Goal: Register for event/course

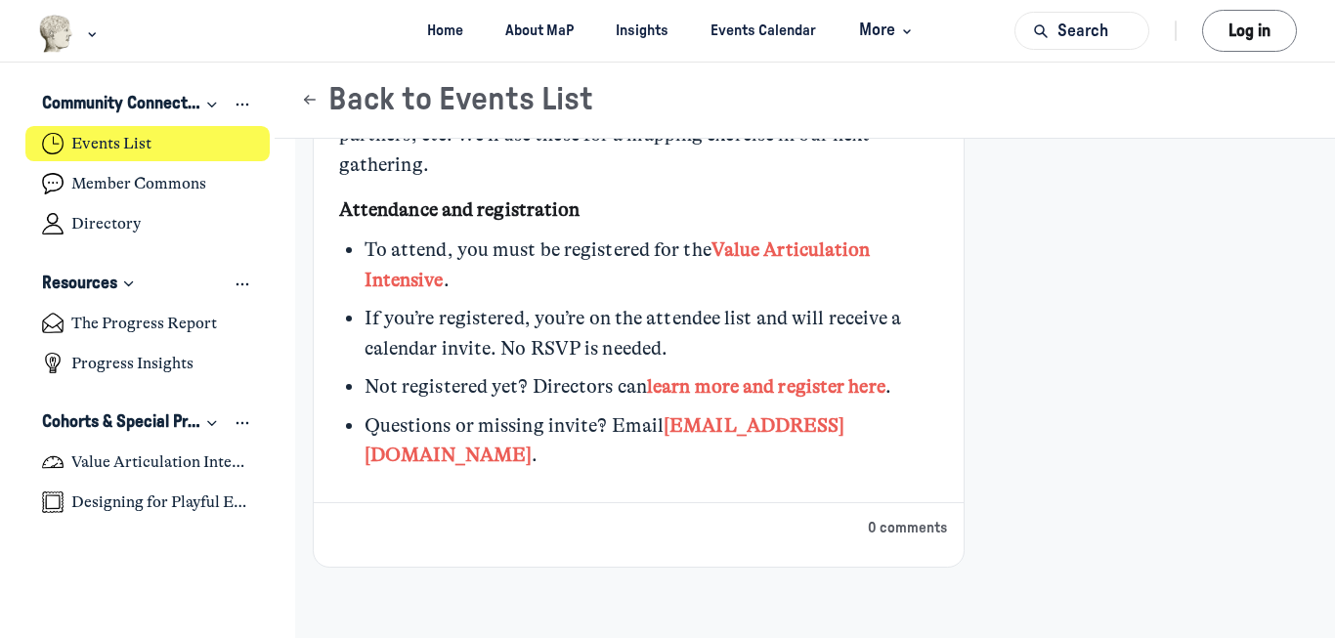
scroll to position [2057, 0]
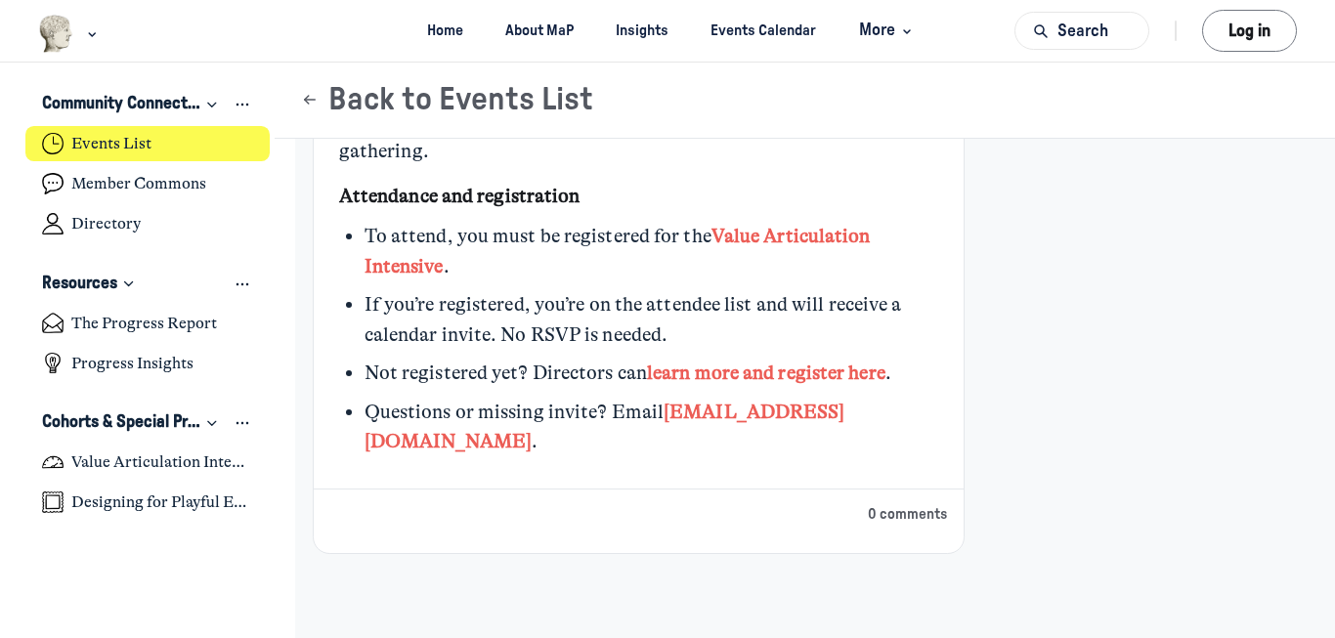
click at [783, 254] on link "Value Articulation Intensive" at bounding box center [618, 251] width 506 height 53
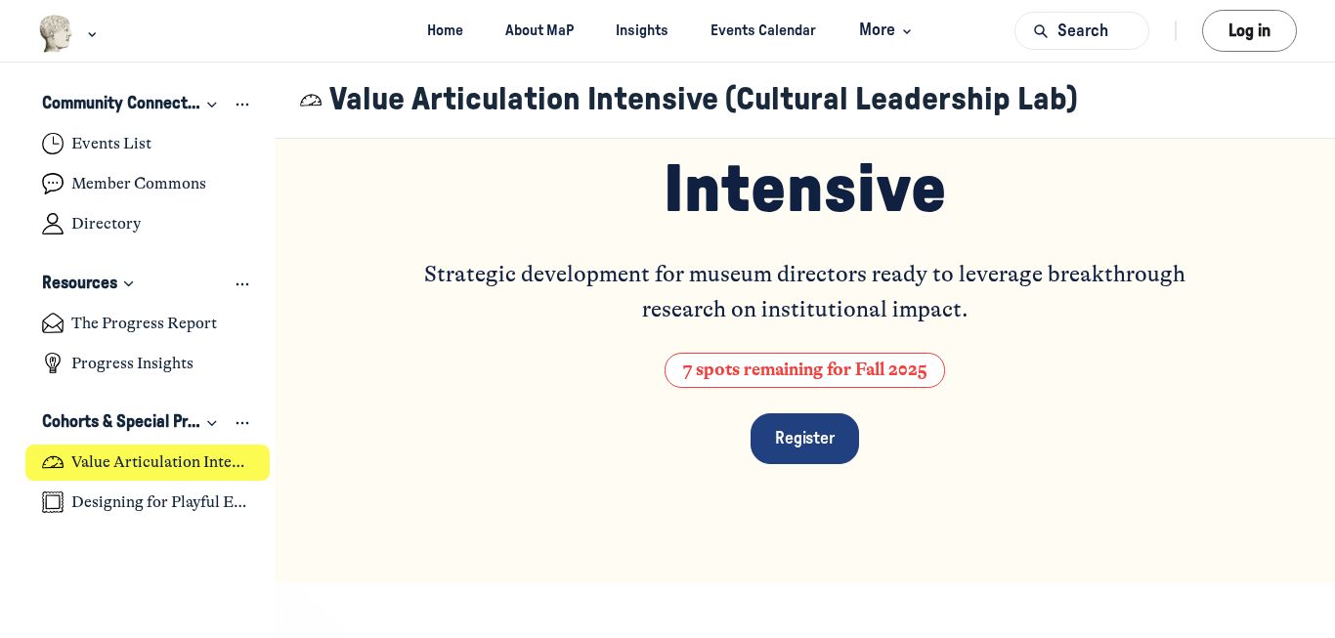
scroll to position [240, 0]
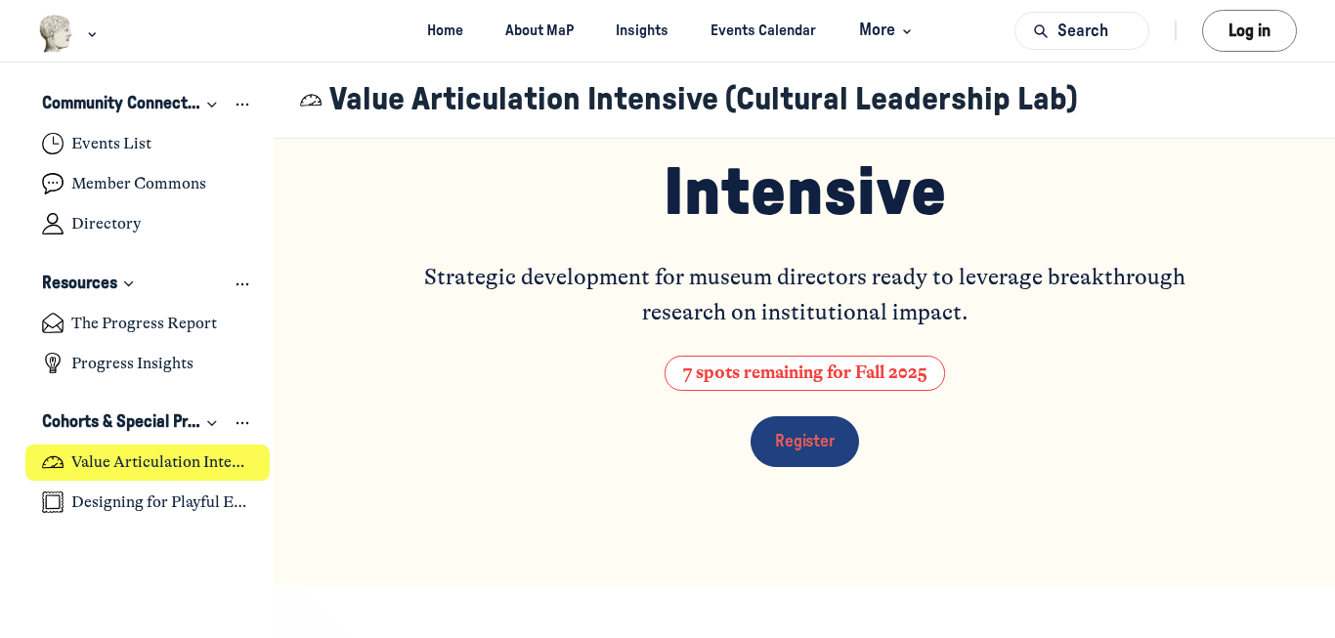
click at [811, 432] on link "Register" at bounding box center [805, 441] width 109 height 51
